Goal: Browse casually: Explore the website without a specific task or goal

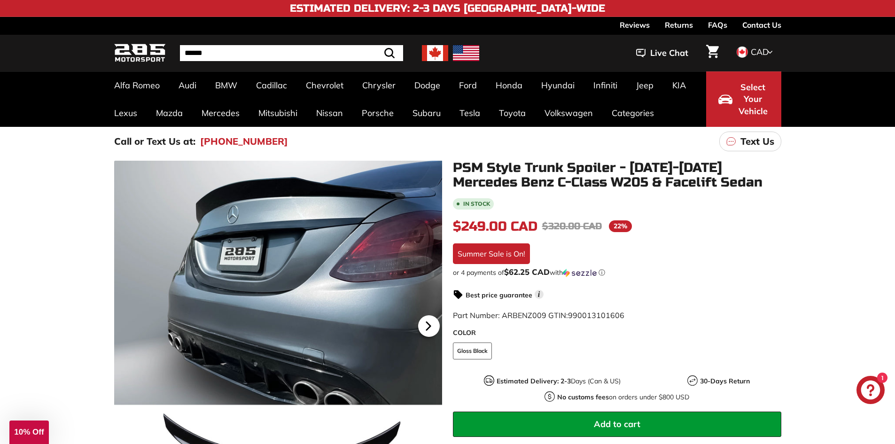
click at [429, 327] on icon at bounding box center [428, 326] width 4 height 8
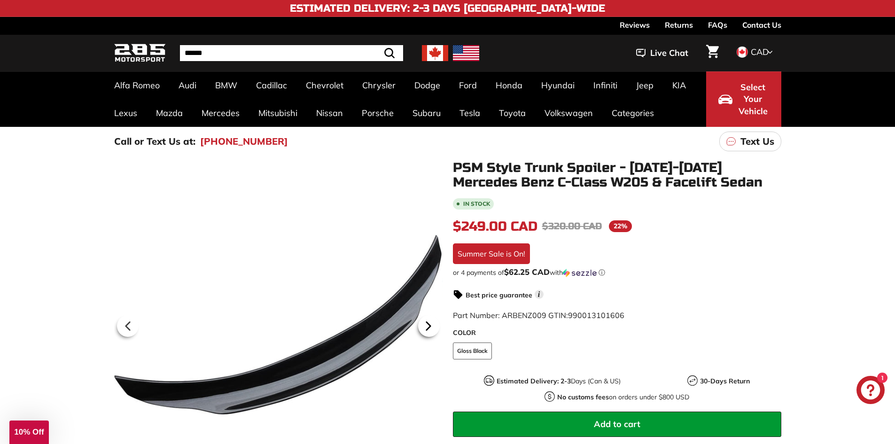
click at [429, 327] on icon at bounding box center [428, 326] width 4 height 8
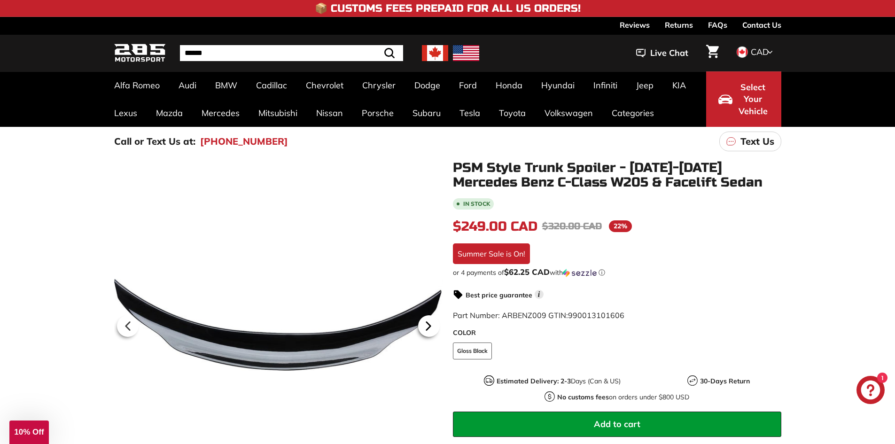
click at [429, 327] on icon at bounding box center [428, 326] width 4 height 8
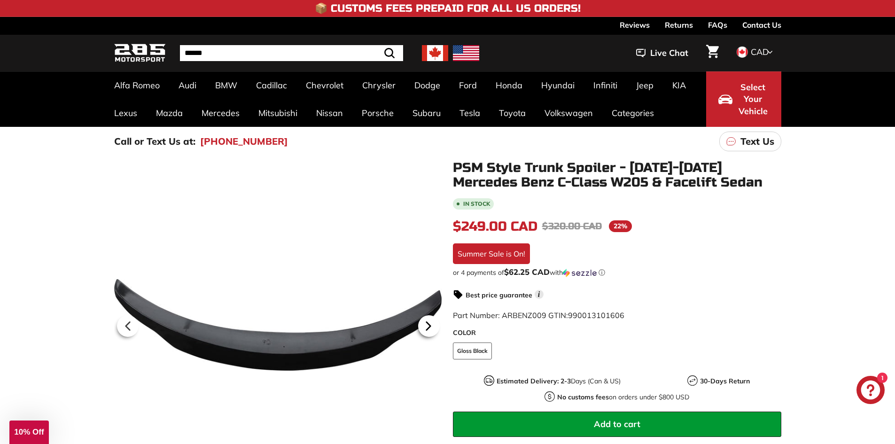
click at [429, 327] on icon at bounding box center [428, 326] width 4 height 8
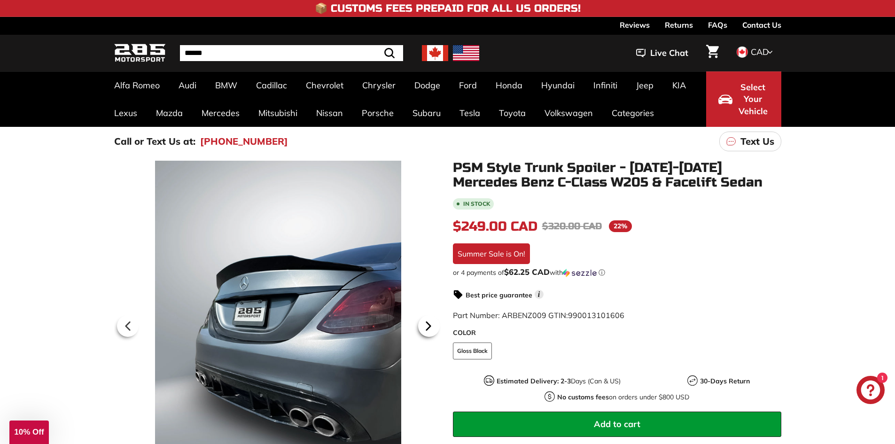
click at [429, 327] on icon at bounding box center [428, 326] width 4 height 8
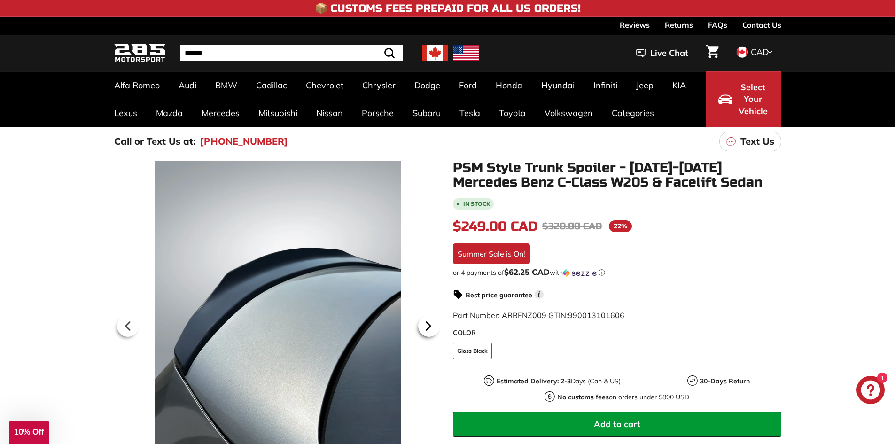
scroll to position [0, 112]
click at [429, 327] on icon at bounding box center [428, 326] width 4 height 8
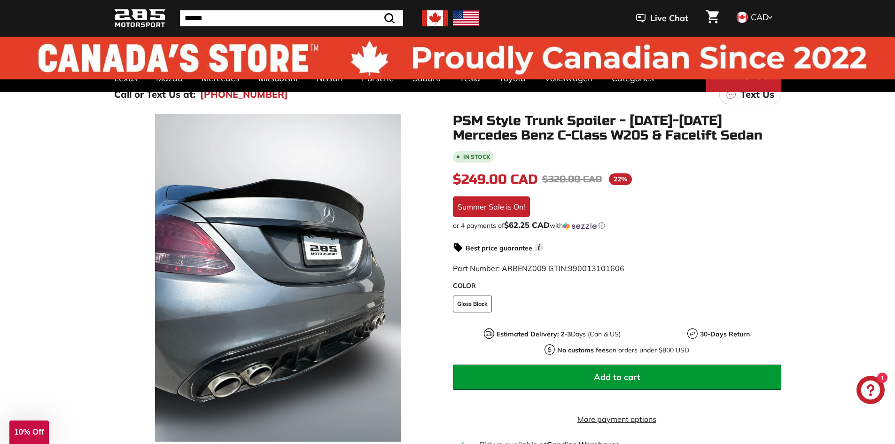
scroll to position [0, 0]
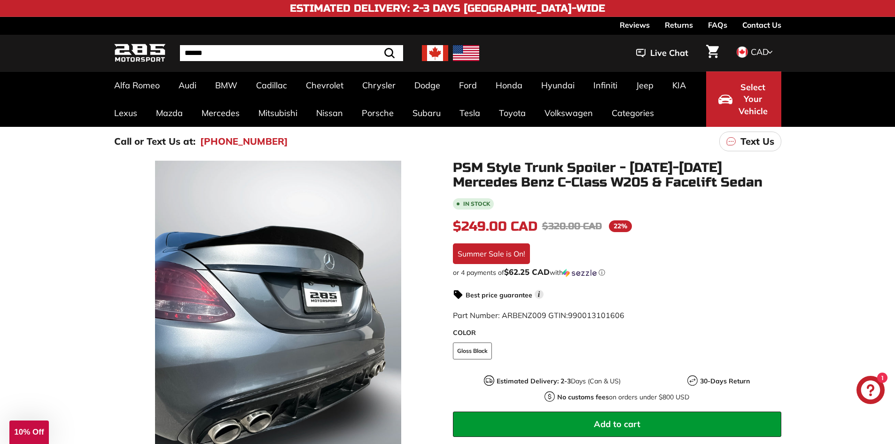
click at [432, 56] on img at bounding box center [435, 53] width 26 height 16
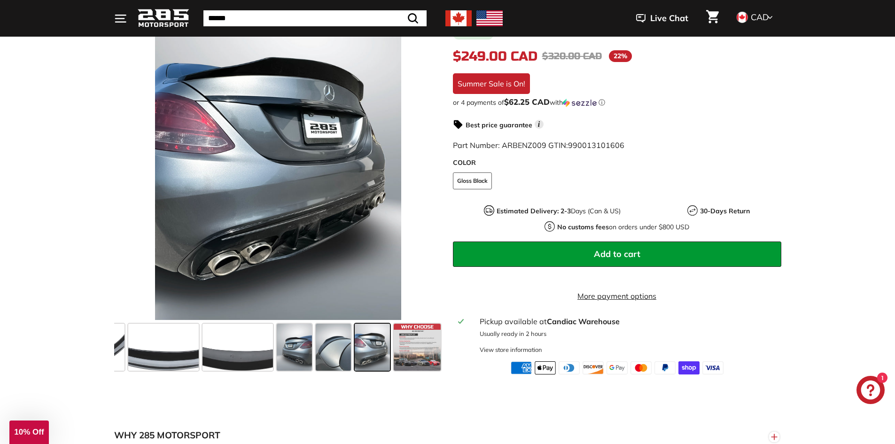
scroll to position [188, 0]
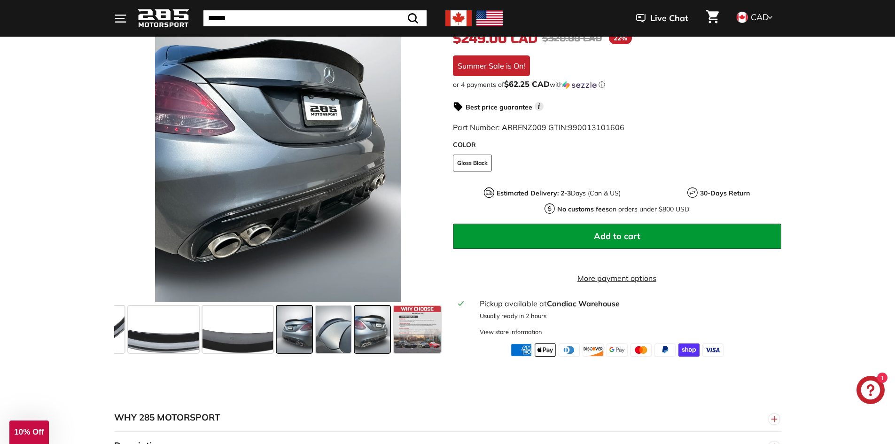
click at [289, 342] on span at bounding box center [294, 329] width 35 height 47
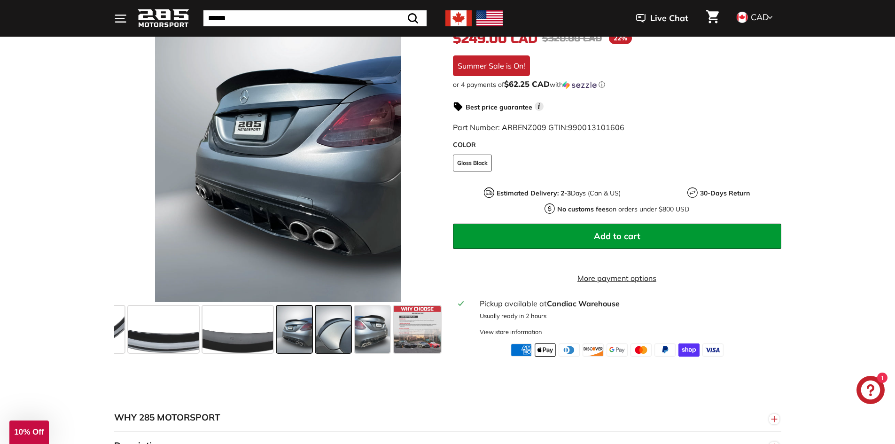
click at [326, 339] on span at bounding box center [333, 329] width 35 height 47
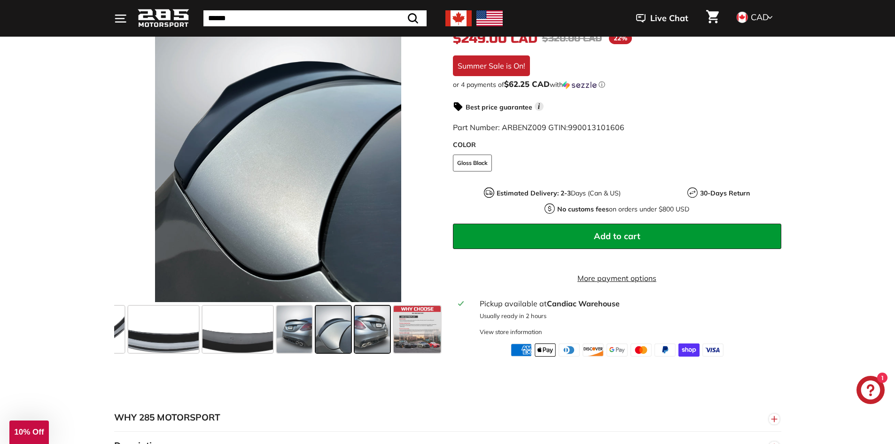
click at [356, 339] on span at bounding box center [372, 329] width 35 height 47
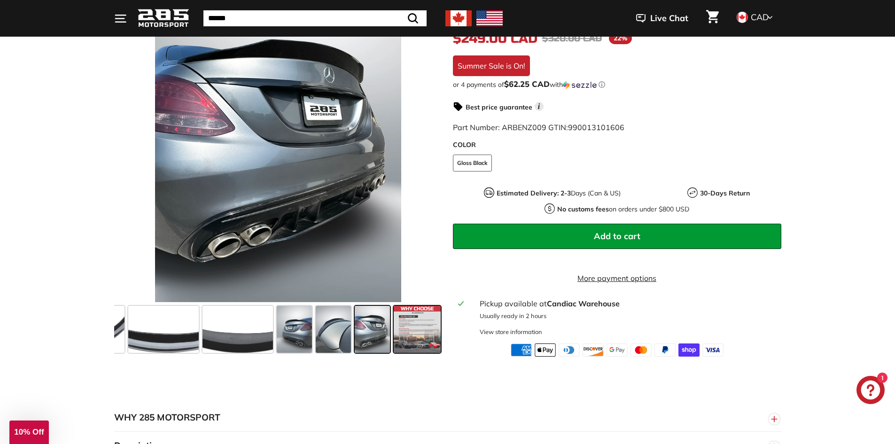
click at [410, 339] on span at bounding box center [416, 329] width 47 height 47
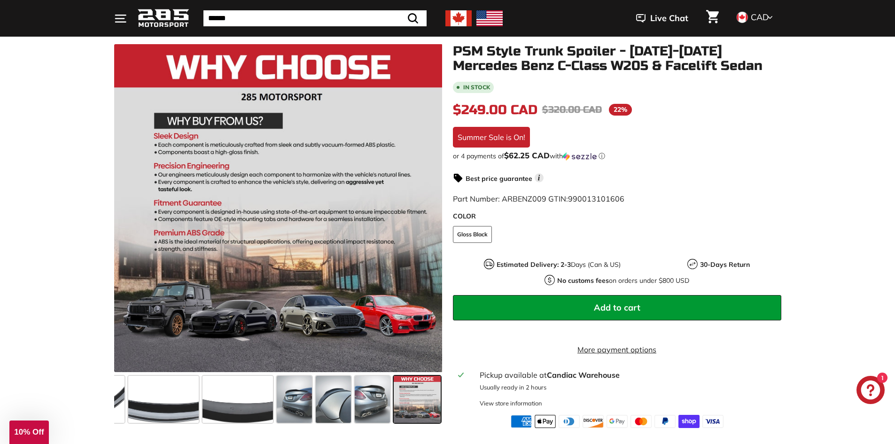
scroll to position [94, 0]
